Goal: Information Seeking & Learning: Learn about a topic

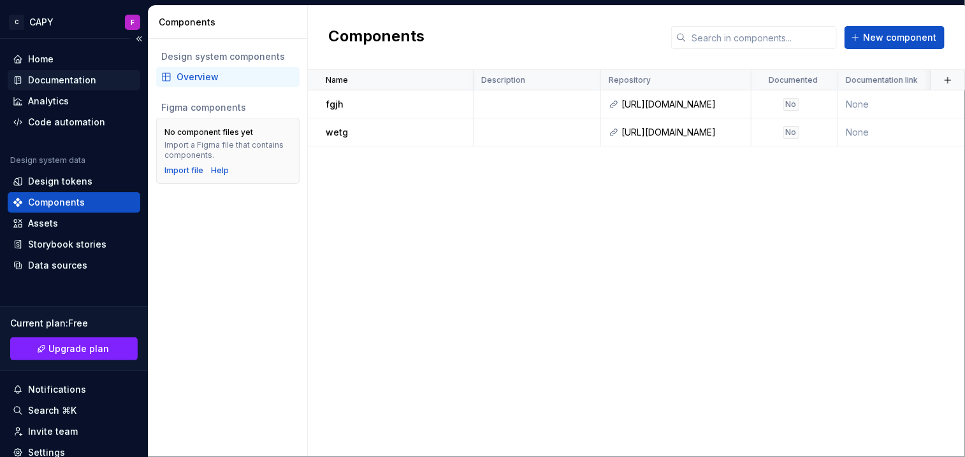
click at [67, 75] on div "Documentation" at bounding box center [62, 80] width 68 height 13
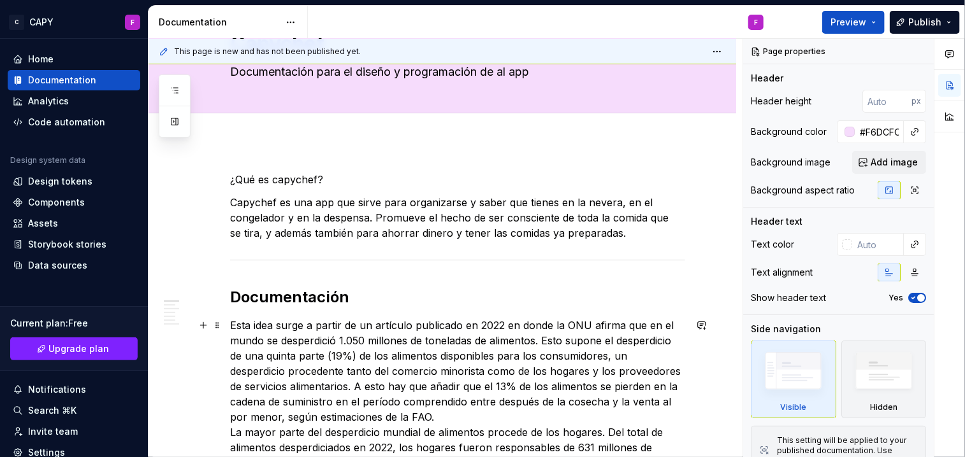
scroll to position [76, 0]
click at [268, 178] on p "¿Qué es capychef?" at bounding box center [457, 179] width 455 height 15
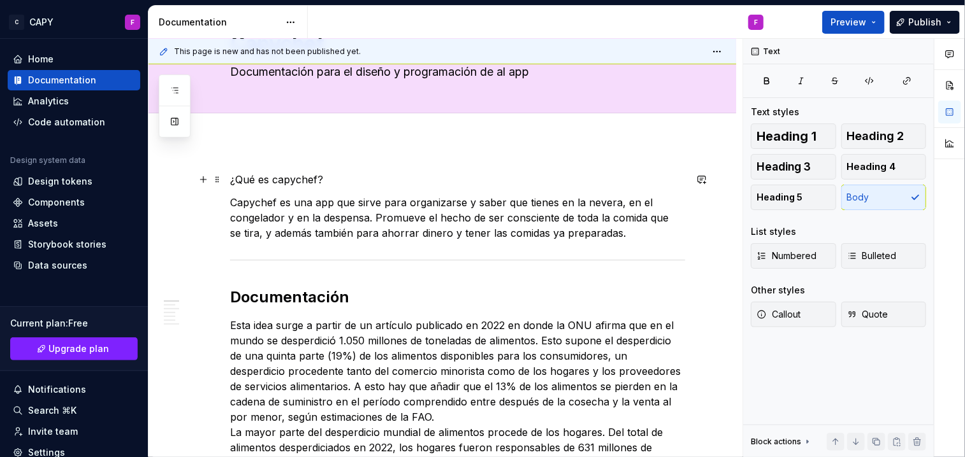
click at [268, 178] on p "¿Qué es capychef?" at bounding box center [457, 179] width 455 height 15
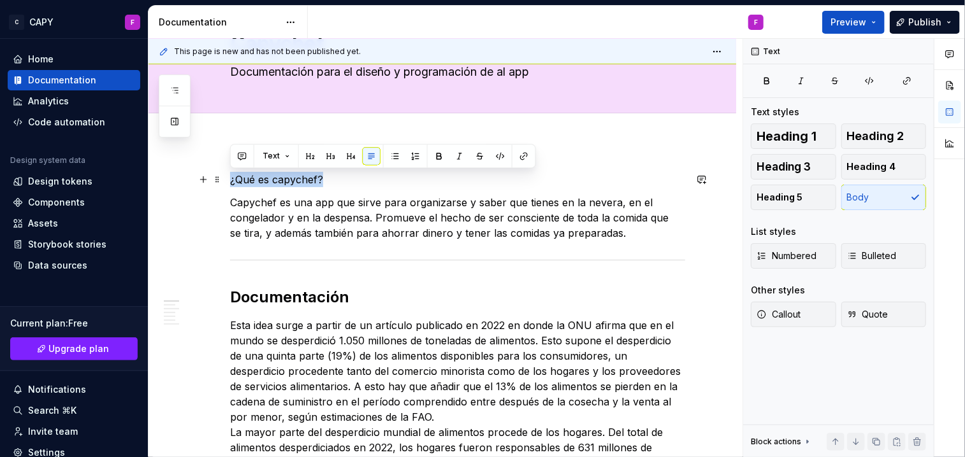
click at [268, 178] on p "¿Qué es capychef?" at bounding box center [457, 179] width 455 height 15
click at [326, 161] on button "button" at bounding box center [331, 156] width 18 height 18
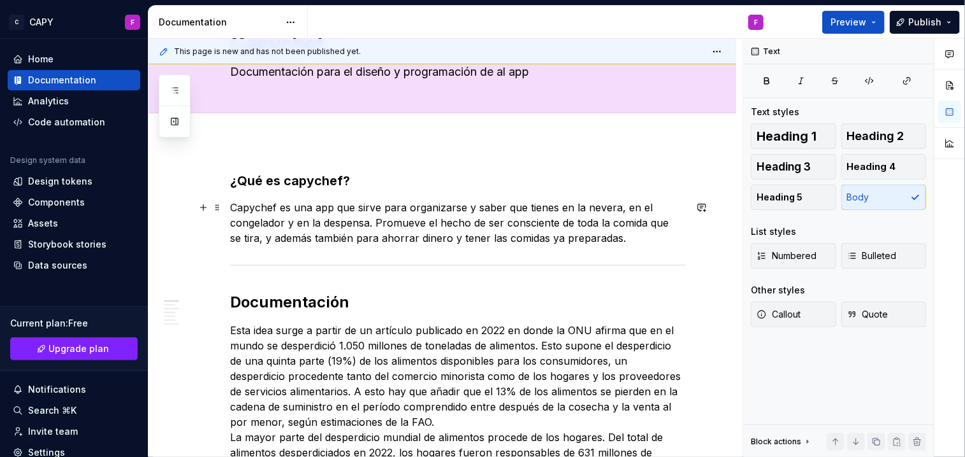
click at [370, 229] on p "Capychef es una app que sirve para organizarse y saber que tienes en la nevera,…" at bounding box center [457, 223] width 455 height 46
click at [377, 303] on h2 "Documentación" at bounding box center [457, 302] width 455 height 20
click at [305, 183] on h3 "¿Qué es capychef?" at bounding box center [457, 181] width 455 height 18
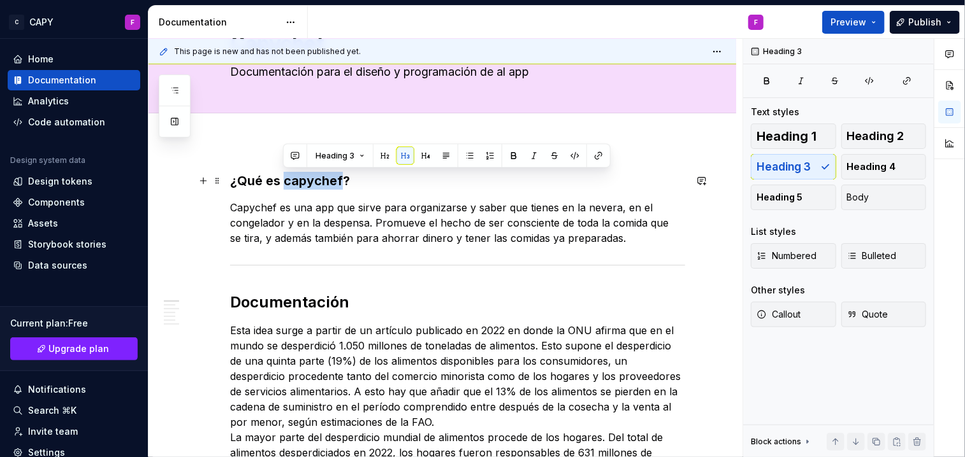
click at [305, 183] on h3 "¿Qué es capychef?" at bounding box center [457, 181] width 455 height 18
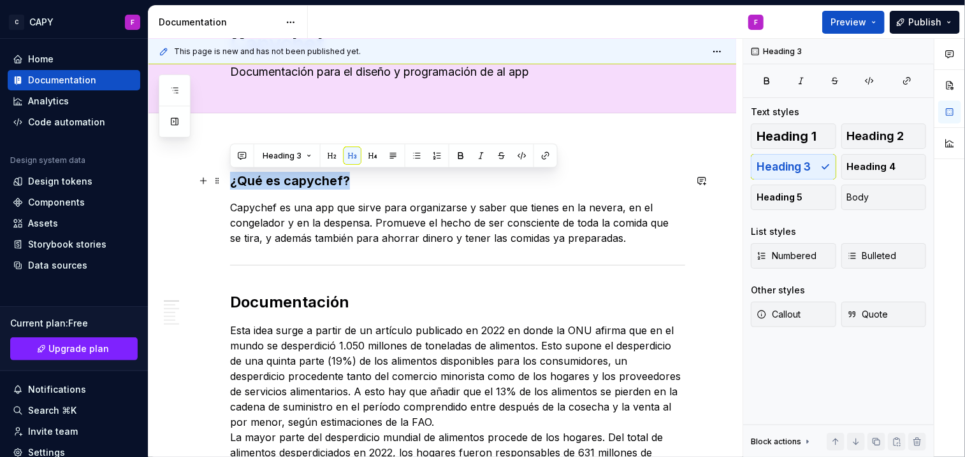
click at [305, 183] on h3 "¿Qué es capychef?" at bounding box center [457, 181] width 455 height 18
click at [333, 158] on button "button" at bounding box center [332, 156] width 18 height 18
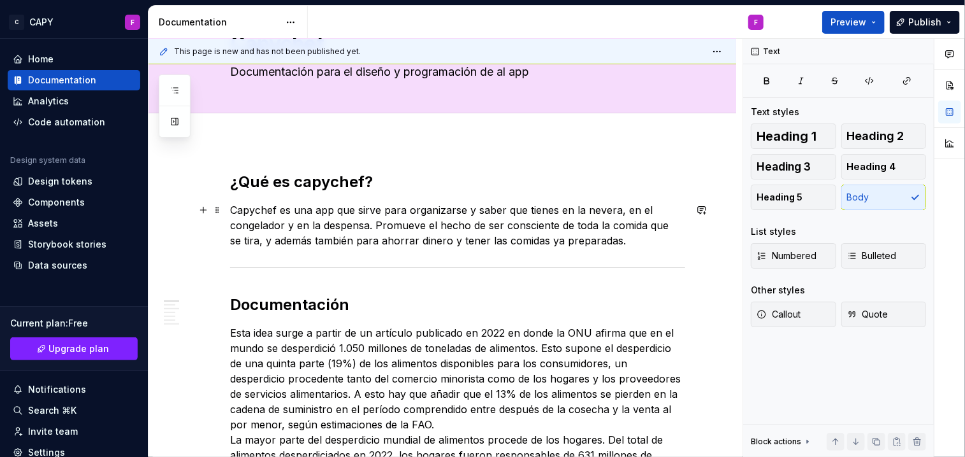
click at [361, 204] on p "Capychef es una app que sirve para organizarse y saber que tienes en la nevera,…" at bounding box center [457, 226] width 455 height 46
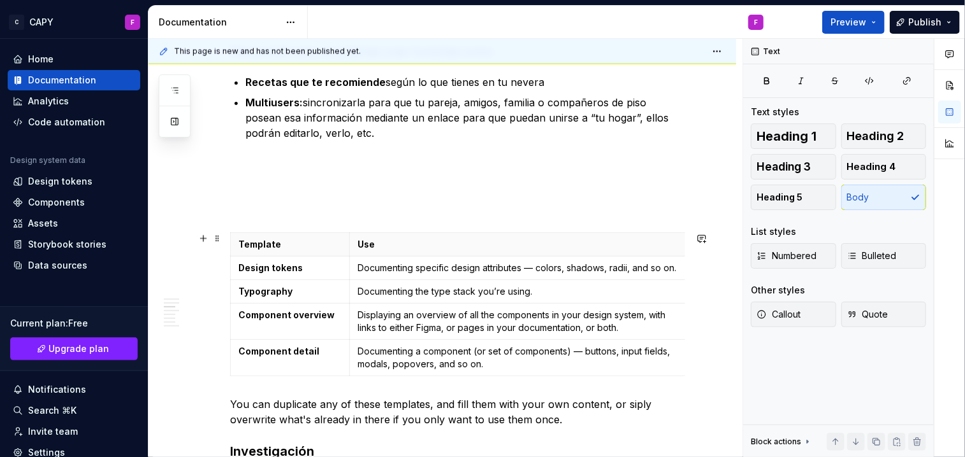
scroll to position [1103, 0]
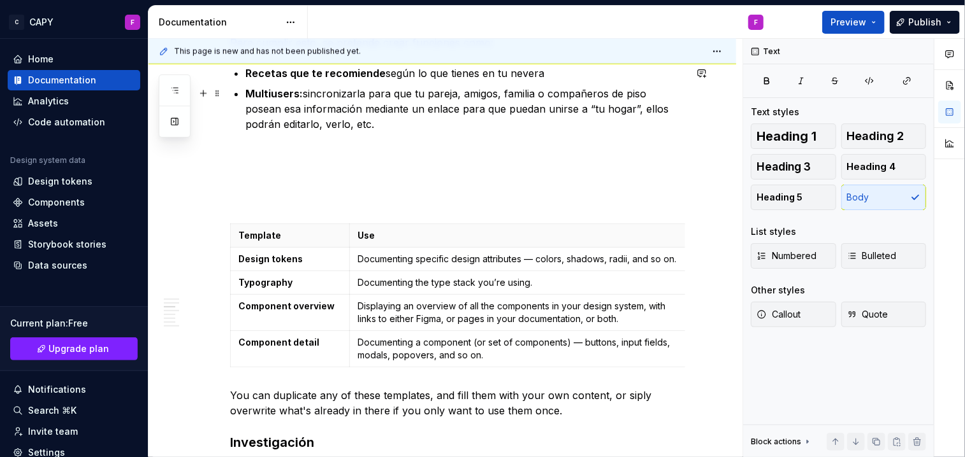
click at [358, 131] on p "Multiusers: sincronizarla para que tu pareja, amigos, familia o compañeros de p…" at bounding box center [465, 124] width 440 height 76
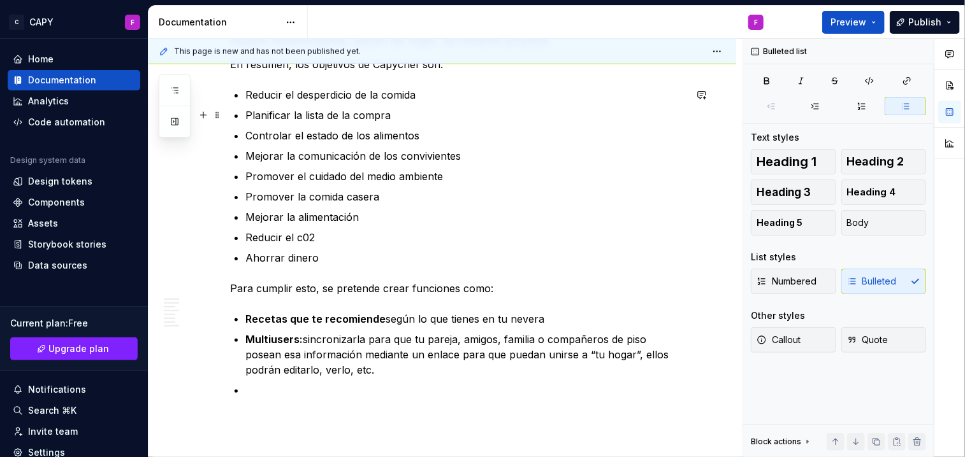
scroll to position [836, 0]
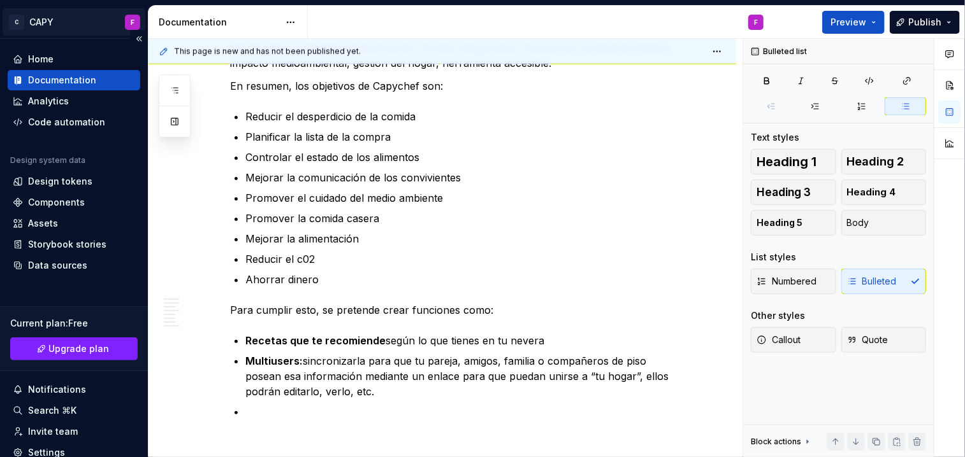
type textarea "*"
